Goal: Task Accomplishment & Management: Manage account settings

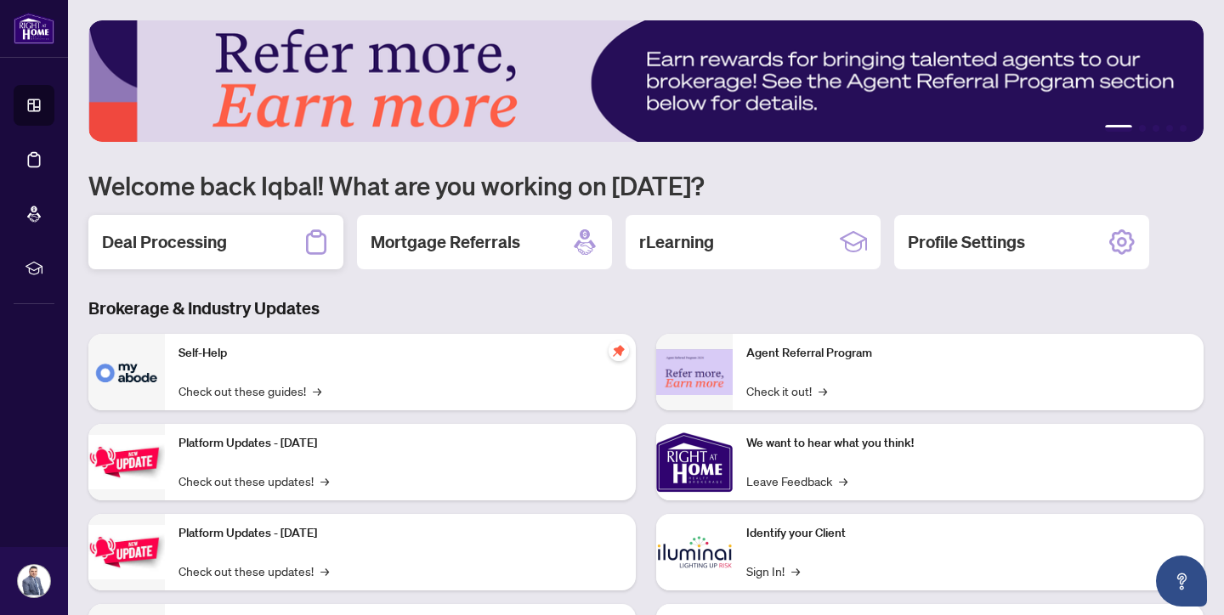
click at [225, 243] on h2 "Deal Processing" at bounding box center [164, 242] width 125 height 24
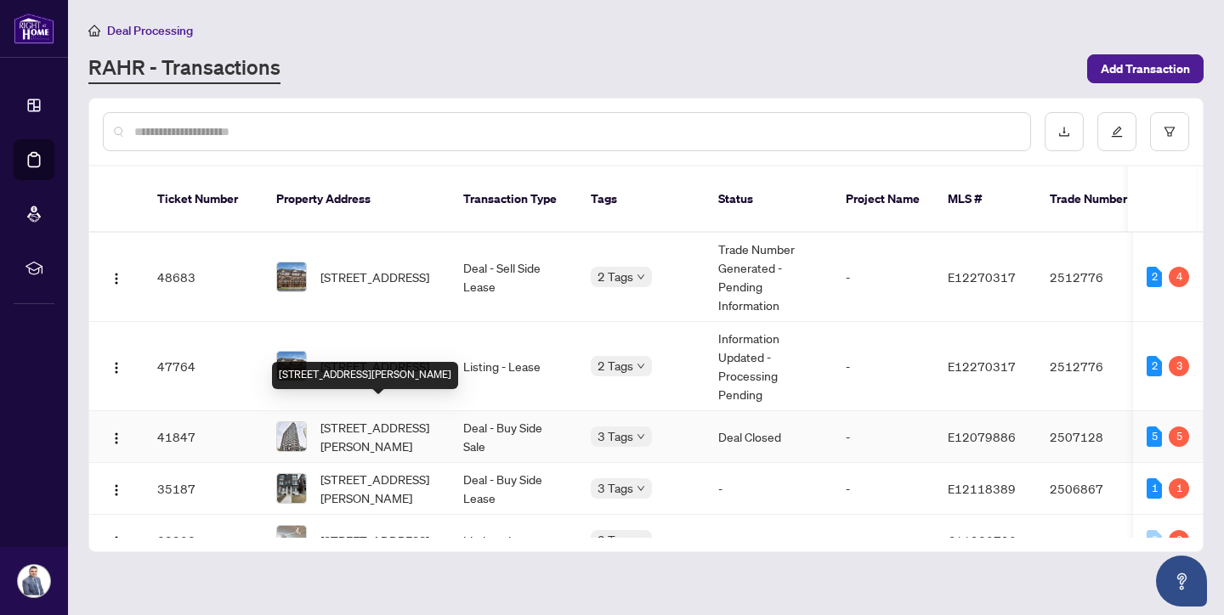
click at [399, 418] on span "[STREET_ADDRESS][PERSON_NAME]" at bounding box center [378, 436] width 116 height 37
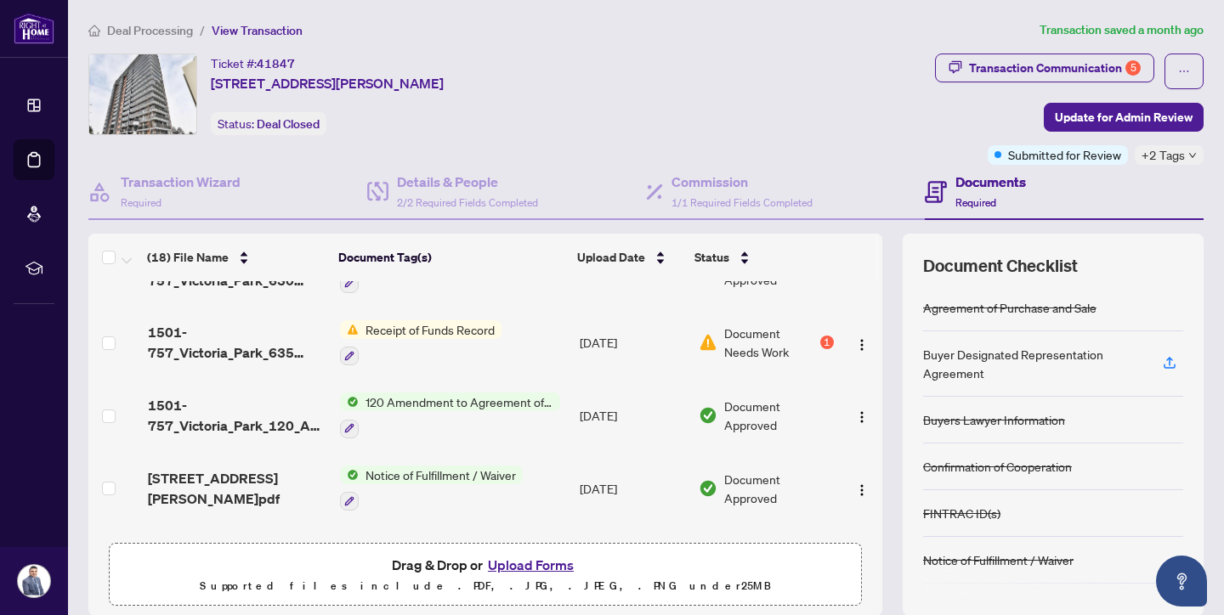
scroll to position [602, 0]
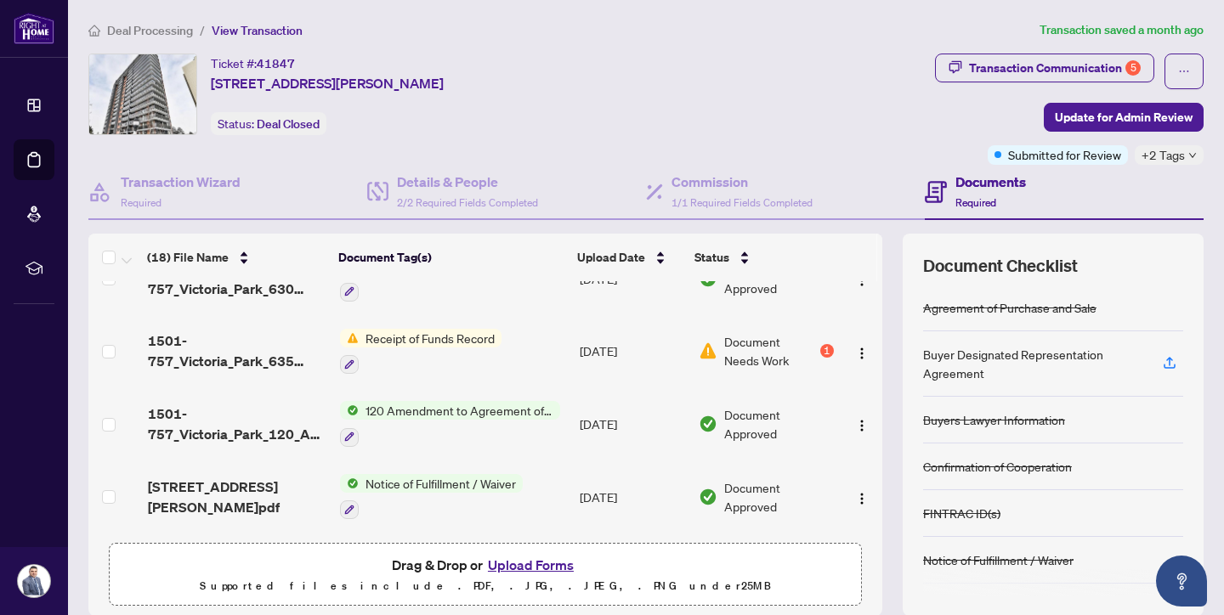
click at [771, 350] on span "Document Needs Work" at bounding box center [770, 350] width 93 height 37
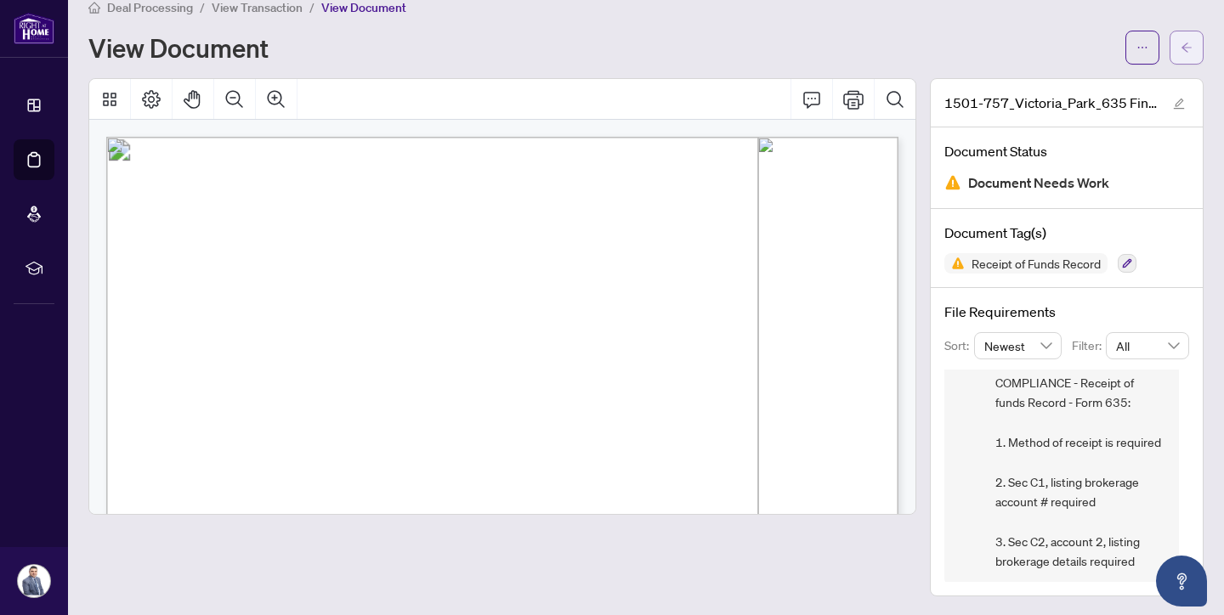
click at [1179, 53] on button "button" at bounding box center [1186, 48] width 34 height 34
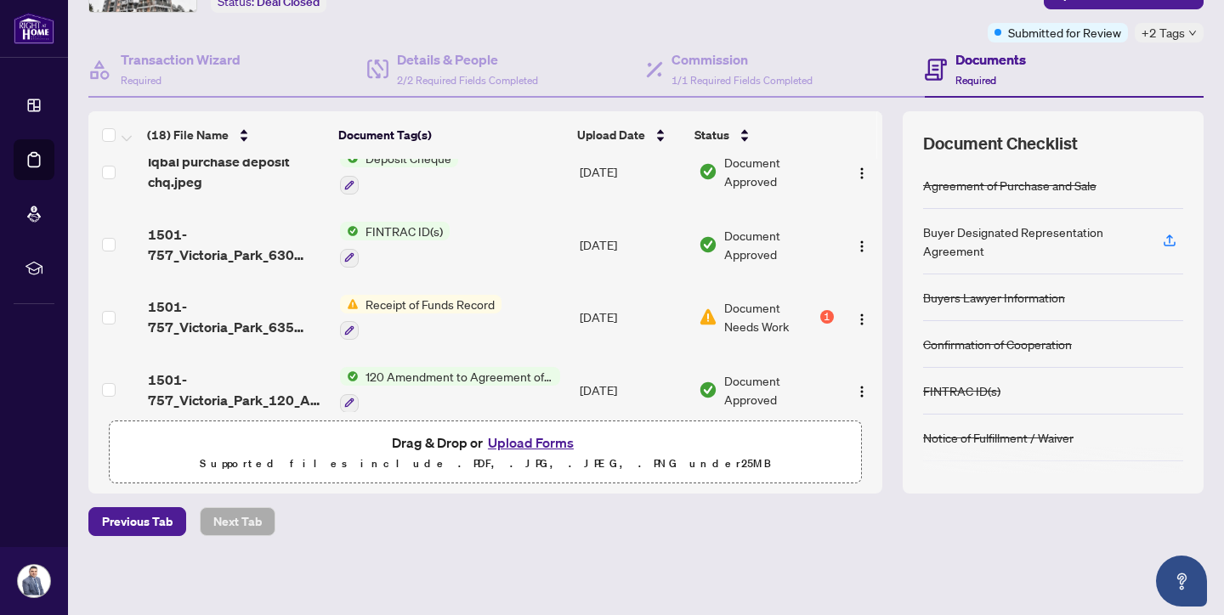
scroll to position [516, 0]
click at [757, 310] on span "Document Needs Work" at bounding box center [770, 315] width 93 height 37
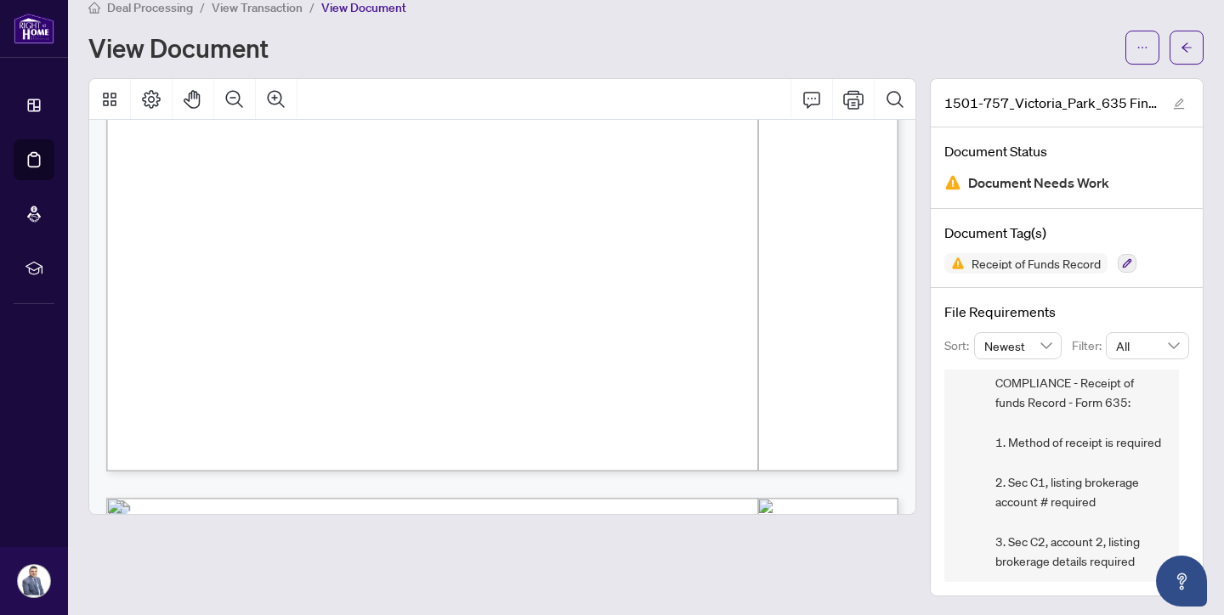
scroll to position [1004, 0]
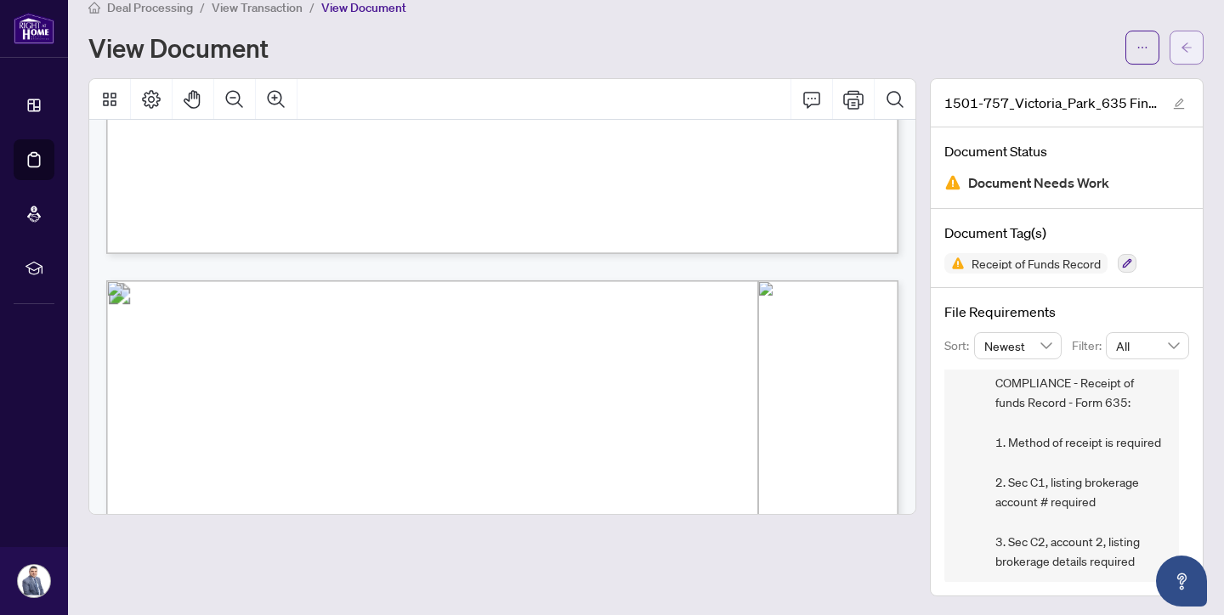
click at [1187, 52] on icon "arrow-left" at bounding box center [1186, 46] width 10 height 9
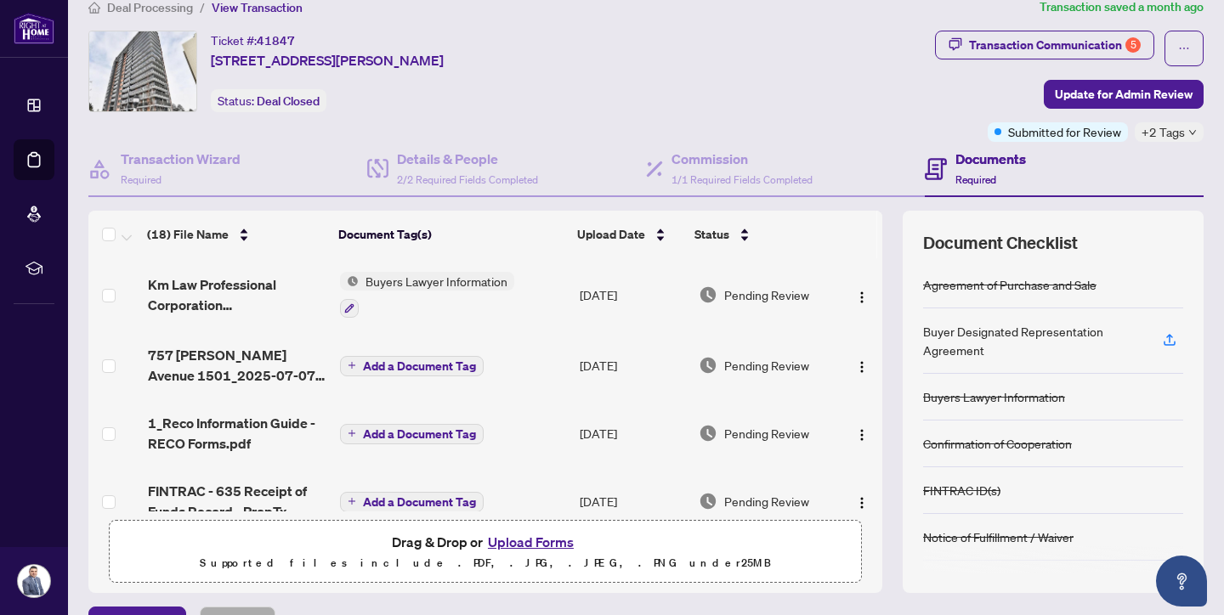
click at [497, 364] on td "Add a Document Tag" at bounding box center [453, 365] width 240 height 68
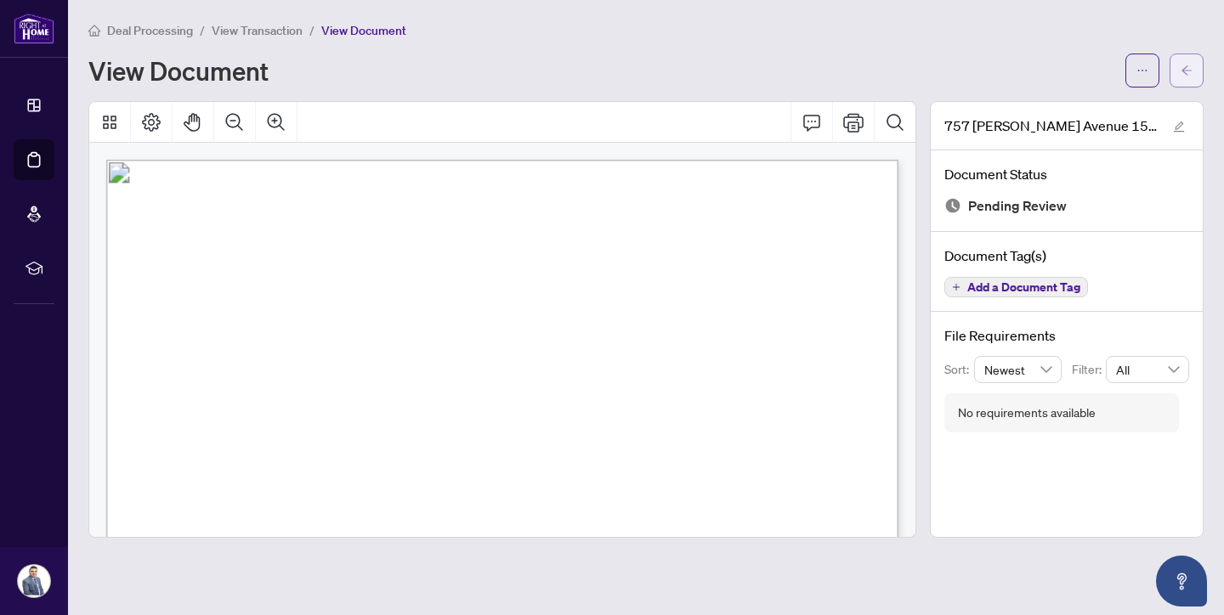
click at [1188, 76] on span "button" at bounding box center [1186, 70] width 12 height 27
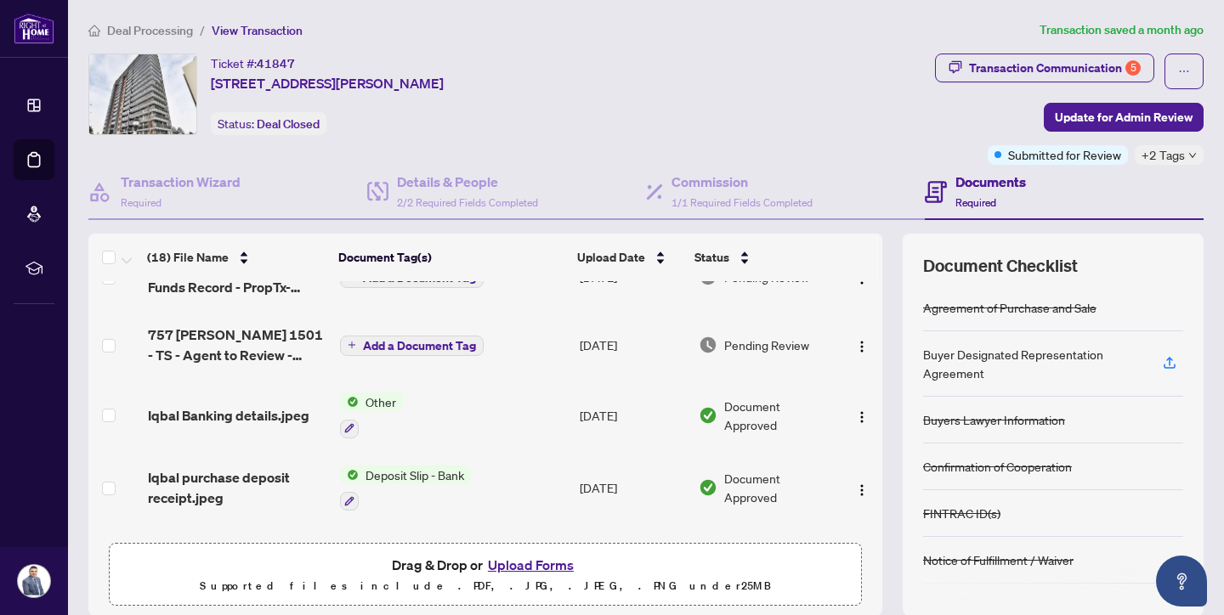
scroll to position [235, 0]
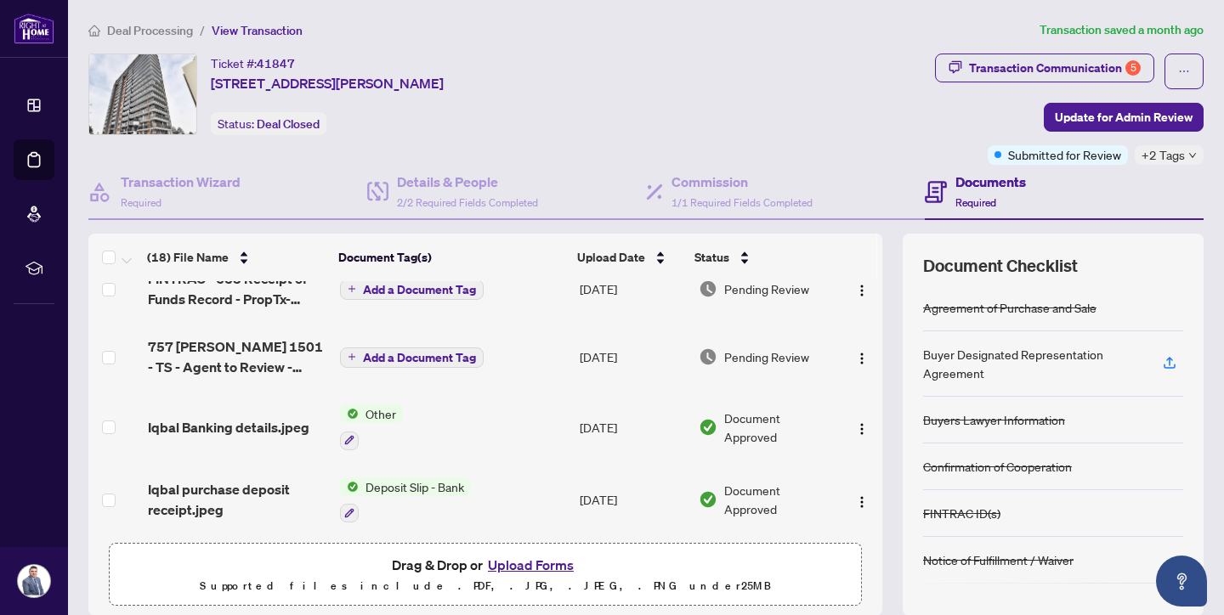
click at [279, 375] on td "757 [PERSON_NAME] 1501 - TS - Agent to Review - Iqbal.pdf" at bounding box center [237, 357] width 192 height 68
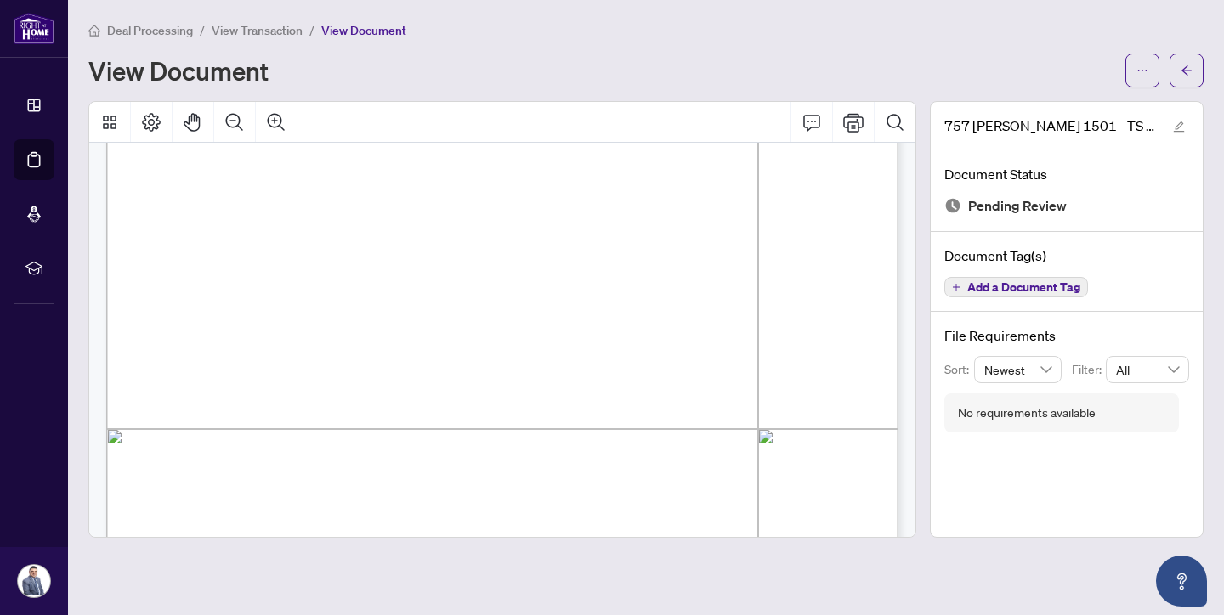
scroll to position [383, 0]
click at [855, 125] on icon "Print" at bounding box center [853, 122] width 20 height 19
click at [1198, 78] on button "button" at bounding box center [1186, 71] width 34 height 34
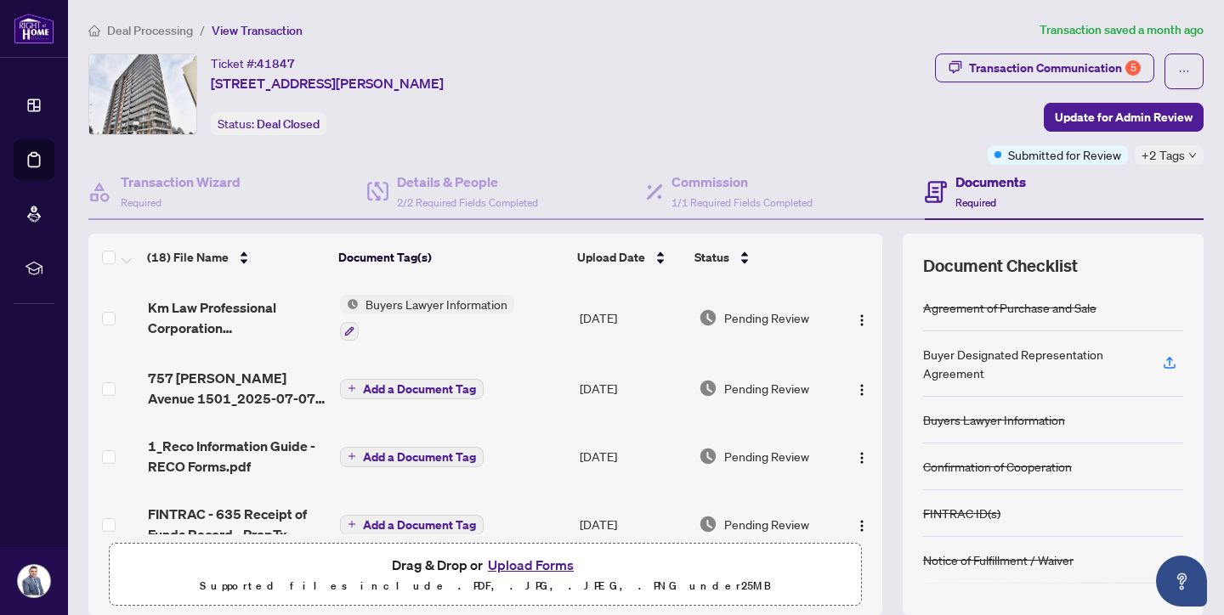
click at [548, 559] on button "Upload Forms" at bounding box center [531, 565] width 96 height 22
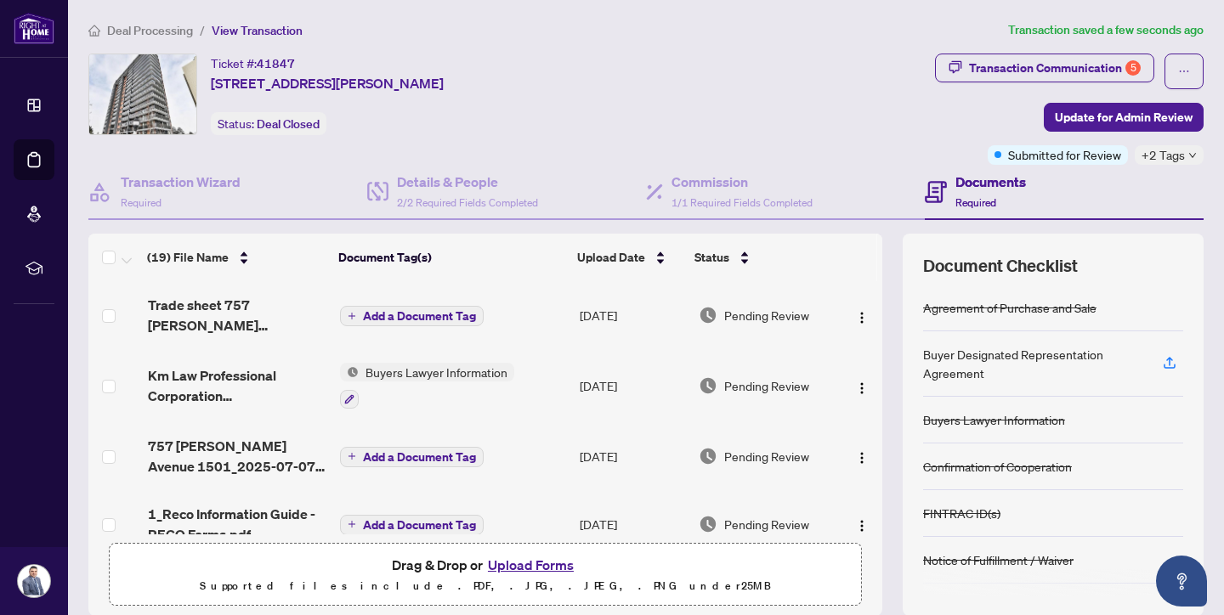
click at [351, 316] on icon "plus" at bounding box center [352, 316] width 8 height 8
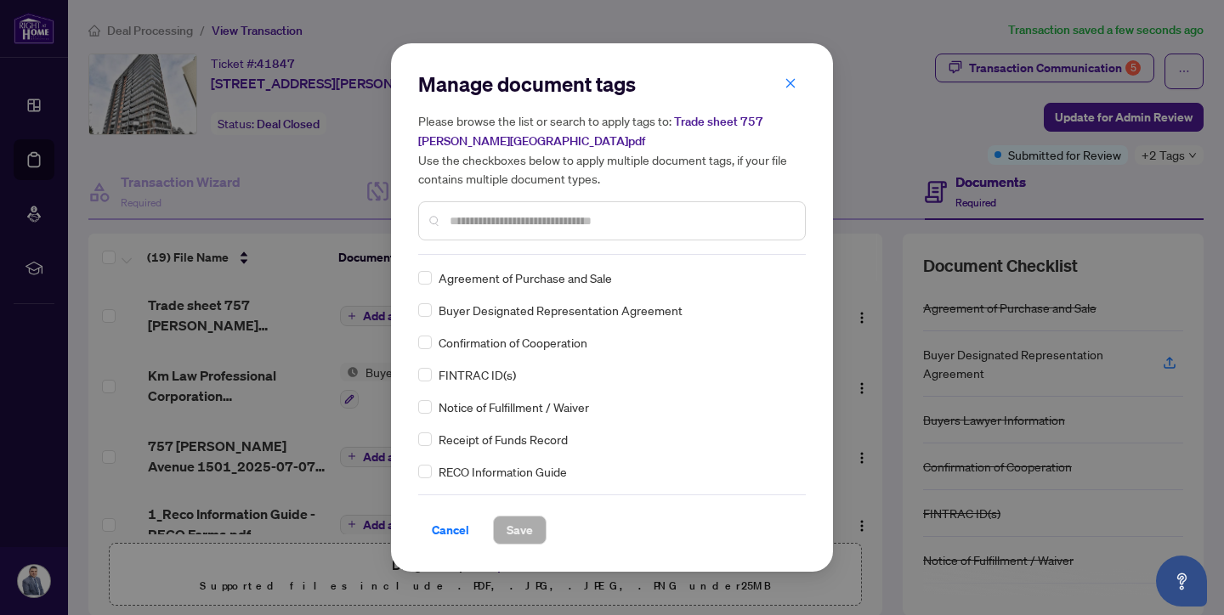
click at [540, 222] on input "text" at bounding box center [621, 221] width 342 height 19
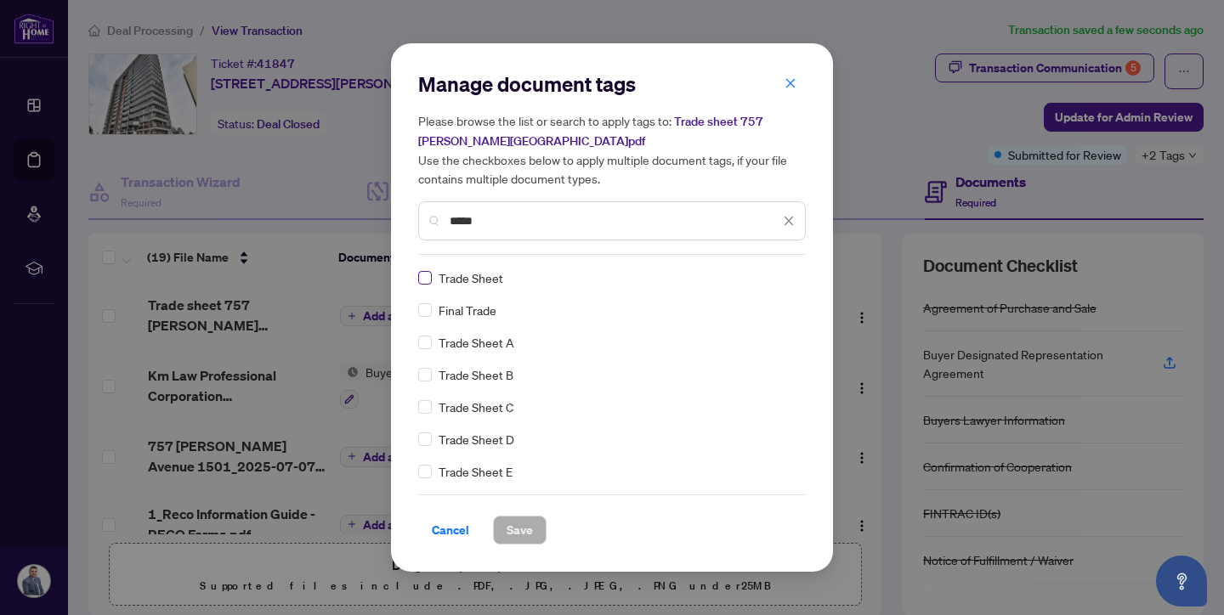
type input "*****"
click at [533, 530] on button "Save" at bounding box center [520, 530] width 54 height 29
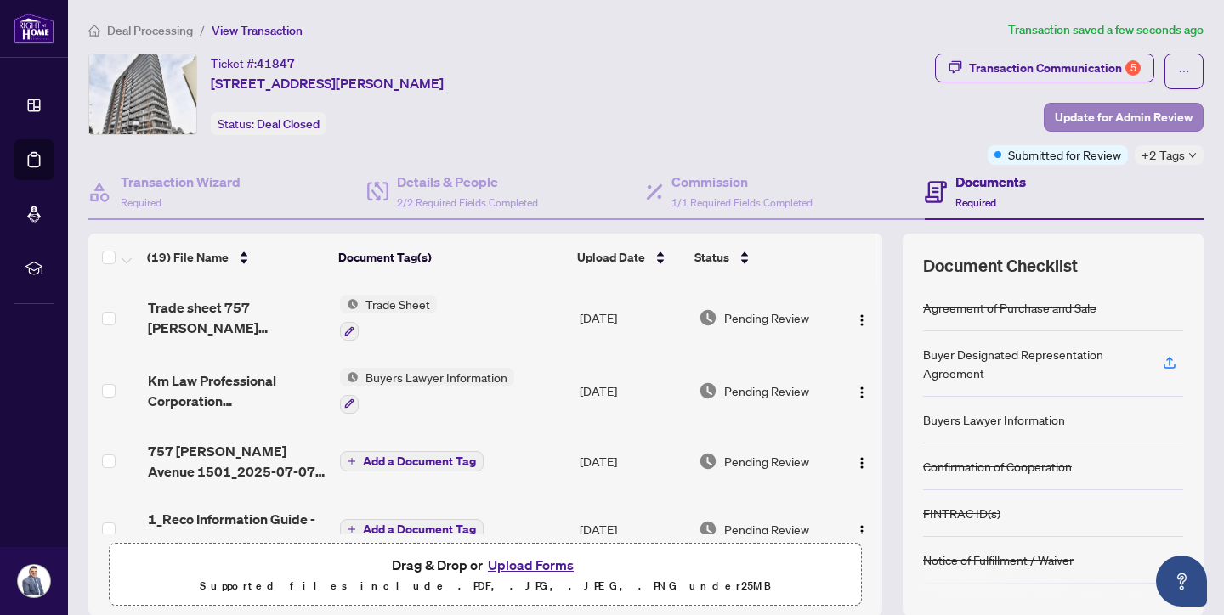
click at [1124, 118] on span "Update for Admin Review" at bounding box center [1124, 117] width 138 height 27
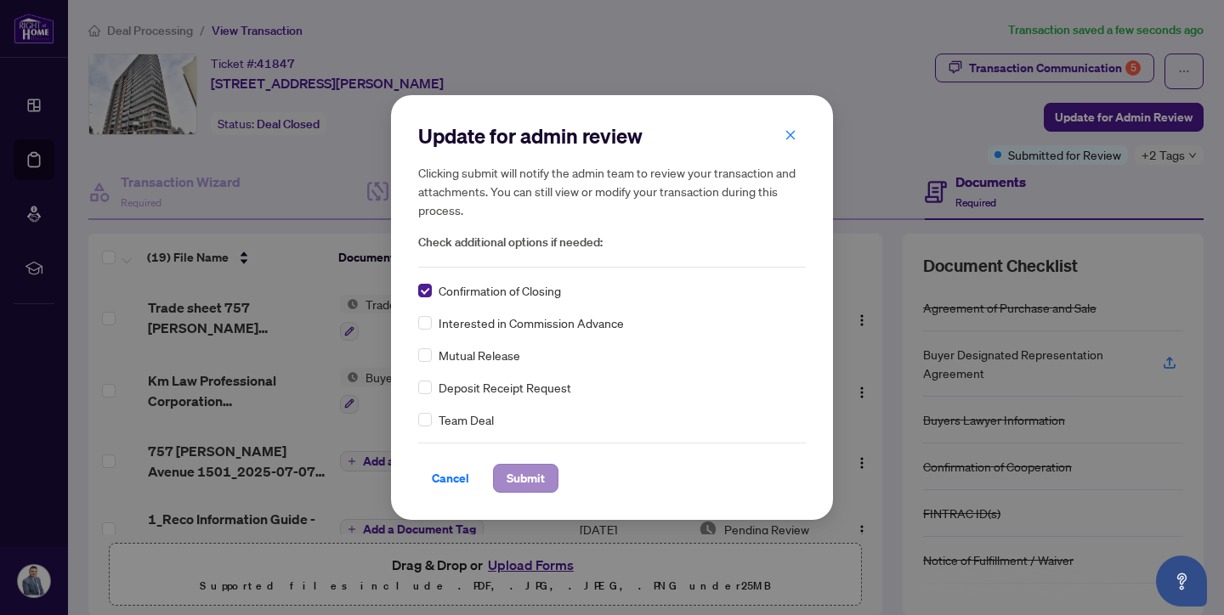
click at [540, 476] on span "Submit" at bounding box center [525, 478] width 38 height 27
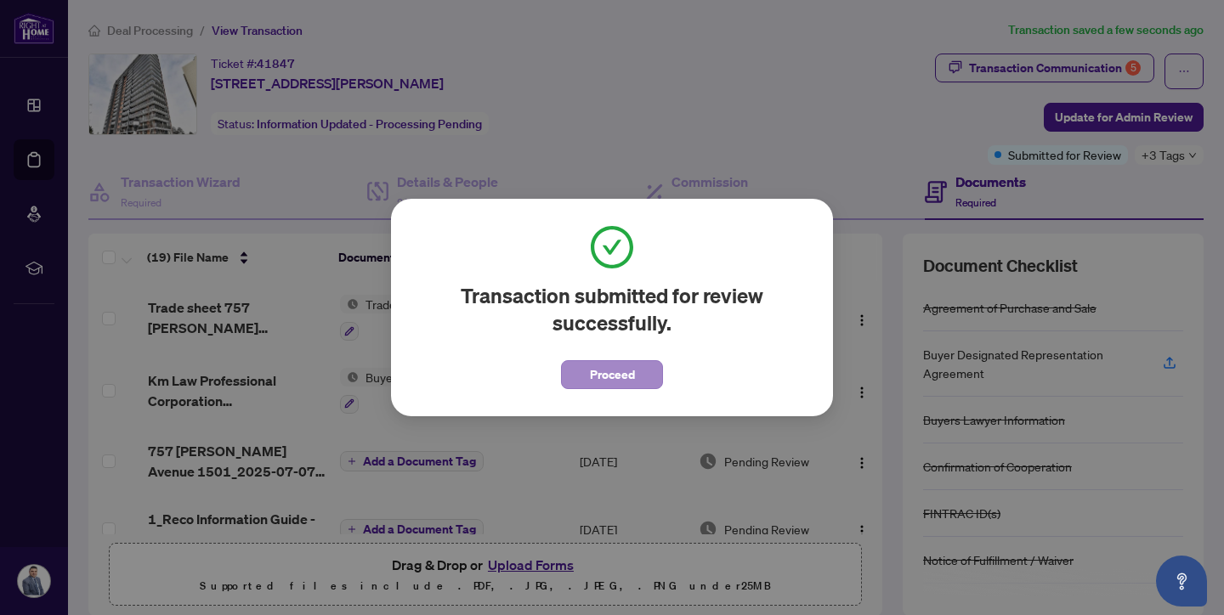
click at [637, 380] on button "Proceed" at bounding box center [612, 374] width 102 height 29
